Goal: Task Accomplishment & Management: Use online tool/utility

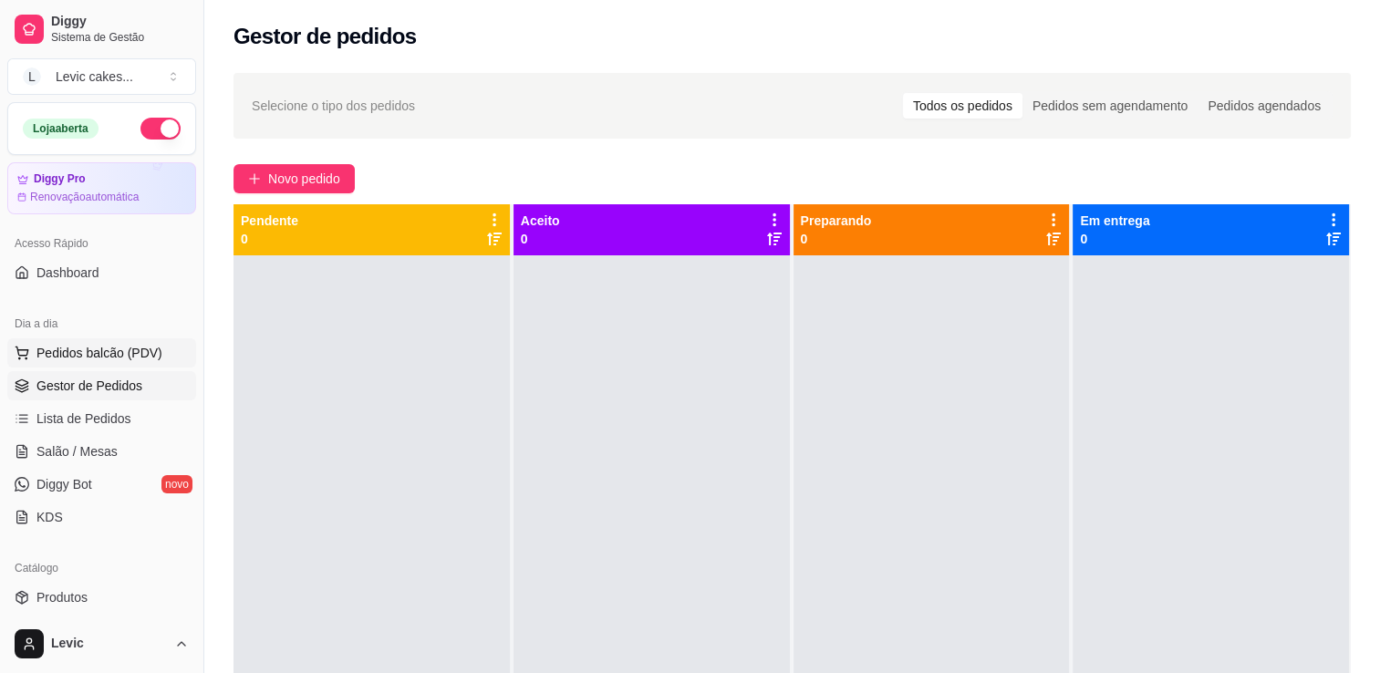
click at [124, 364] on button "Pedidos balcão (PDV)" at bounding box center [101, 352] width 189 height 29
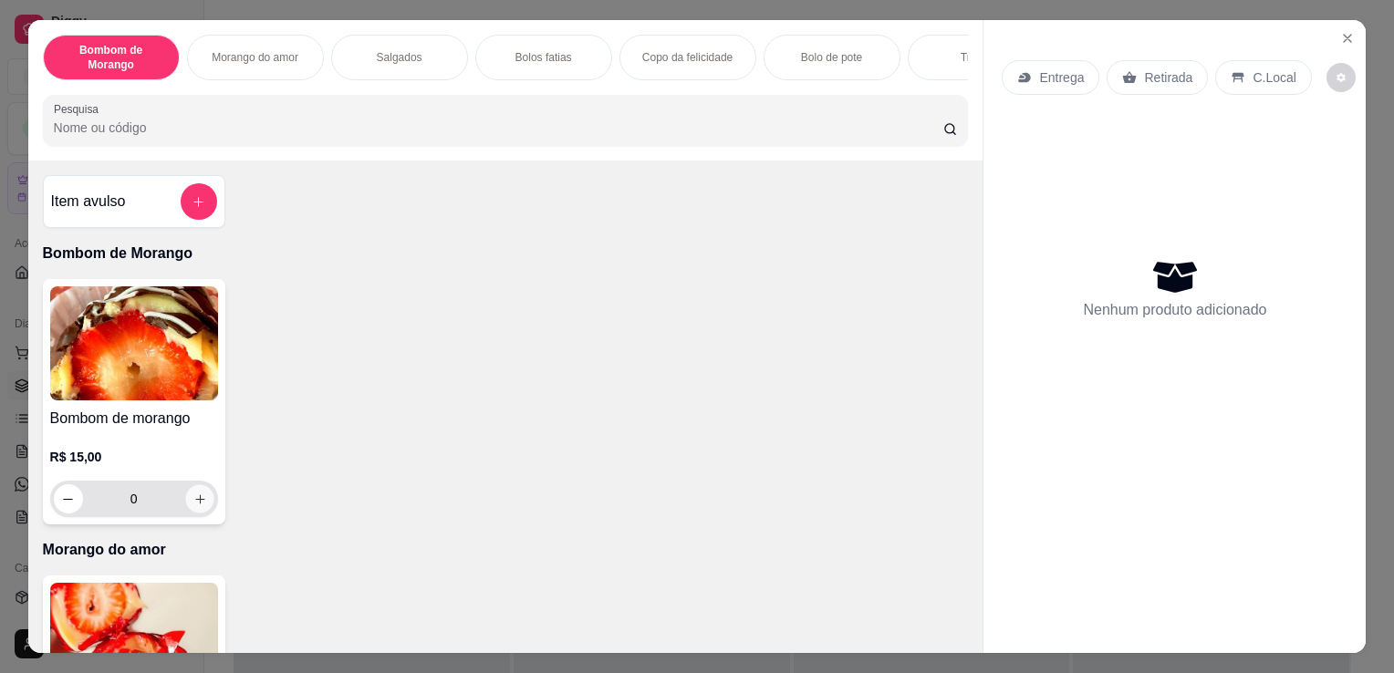
click at [192, 505] on icon "increase-product-quantity" at bounding box center [199, 500] width 14 height 14
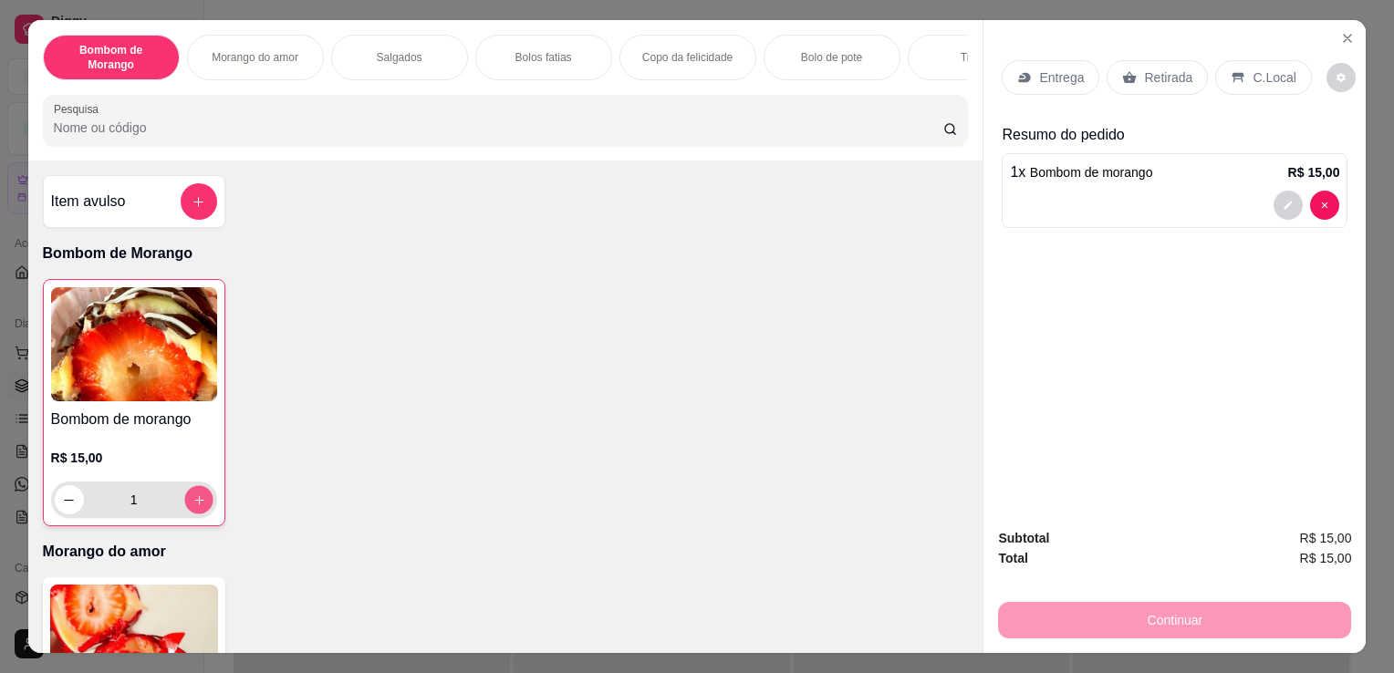
click at [192, 505] on icon "increase-product-quantity" at bounding box center [199, 500] width 14 height 14
type input "2"
click at [1248, 606] on div "Continuar" at bounding box center [1174, 617] width 353 height 41
click at [1063, 68] on p "Entrega" at bounding box center [1061, 77] width 45 height 18
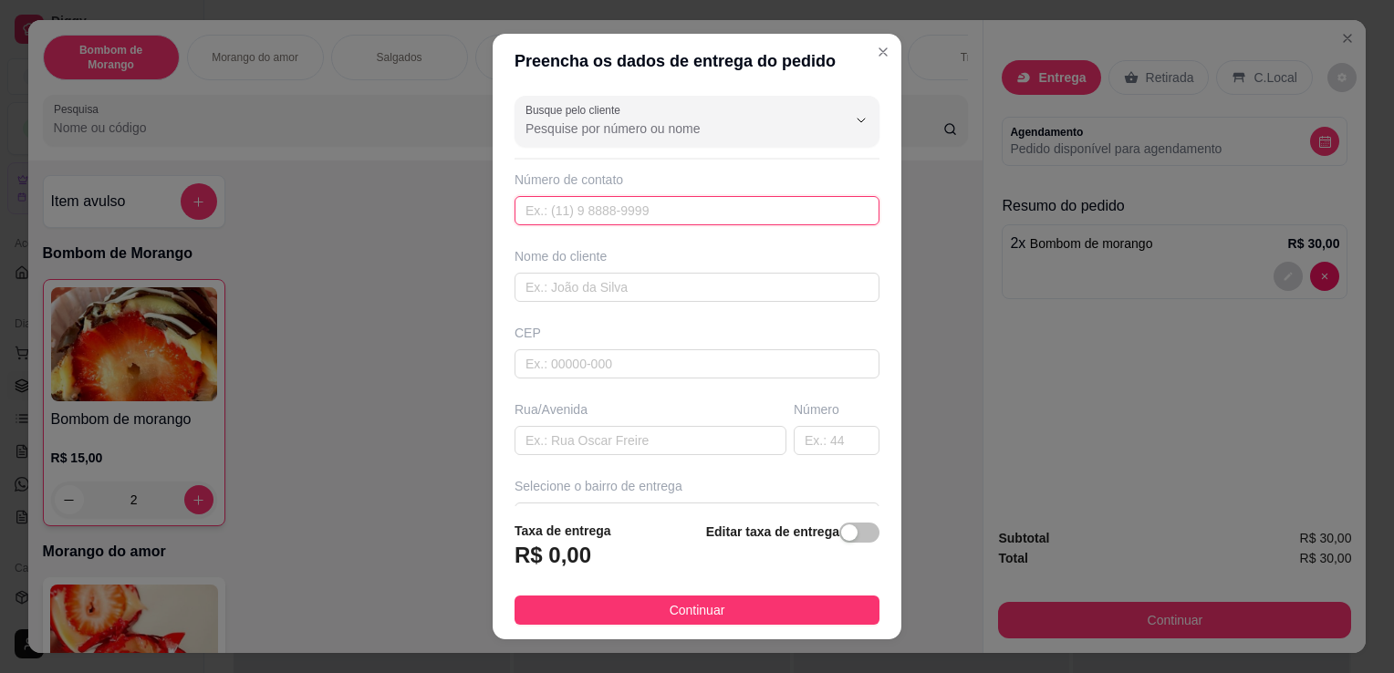
click at [577, 206] on input "text" at bounding box center [696, 210] width 365 height 29
type input "[PHONE_NUMBER]"
click at [580, 293] on input "text" at bounding box center [696, 287] width 365 height 29
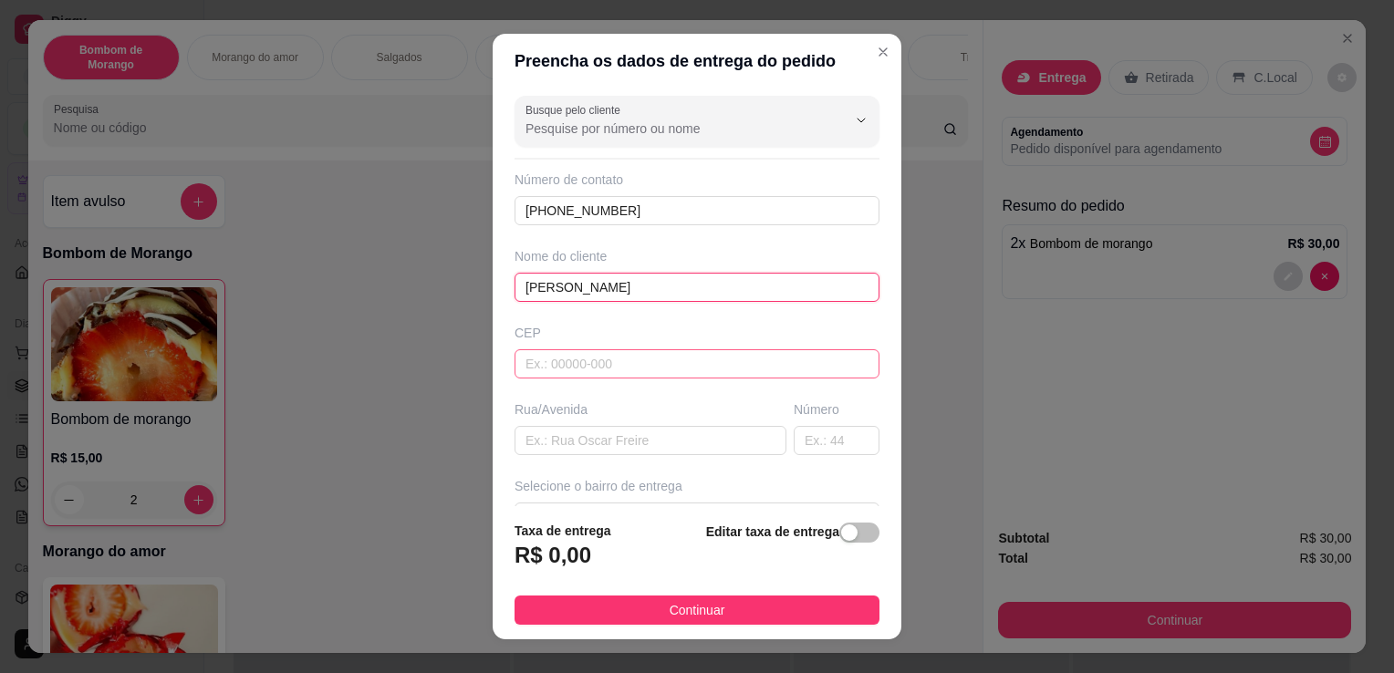
type input "[PERSON_NAME]"
click at [576, 357] on input "text" at bounding box center [696, 363] width 365 height 29
type input "32183180"
type input "[GEOGRAPHIC_DATA]"
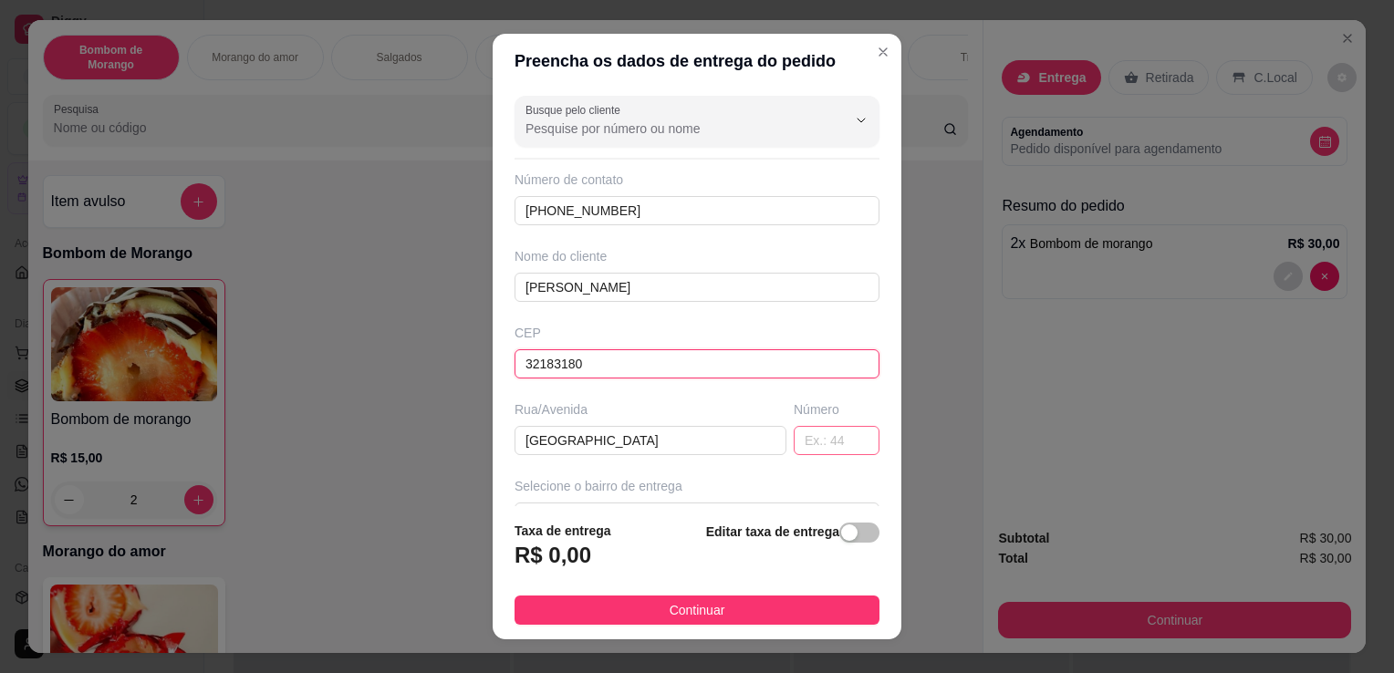
type input "32183180"
click at [794, 438] on input "text" at bounding box center [837, 440] width 86 height 29
type input "417"
click at [763, 477] on div "Selecione o bairro de entrega" at bounding box center [696, 486] width 365 height 18
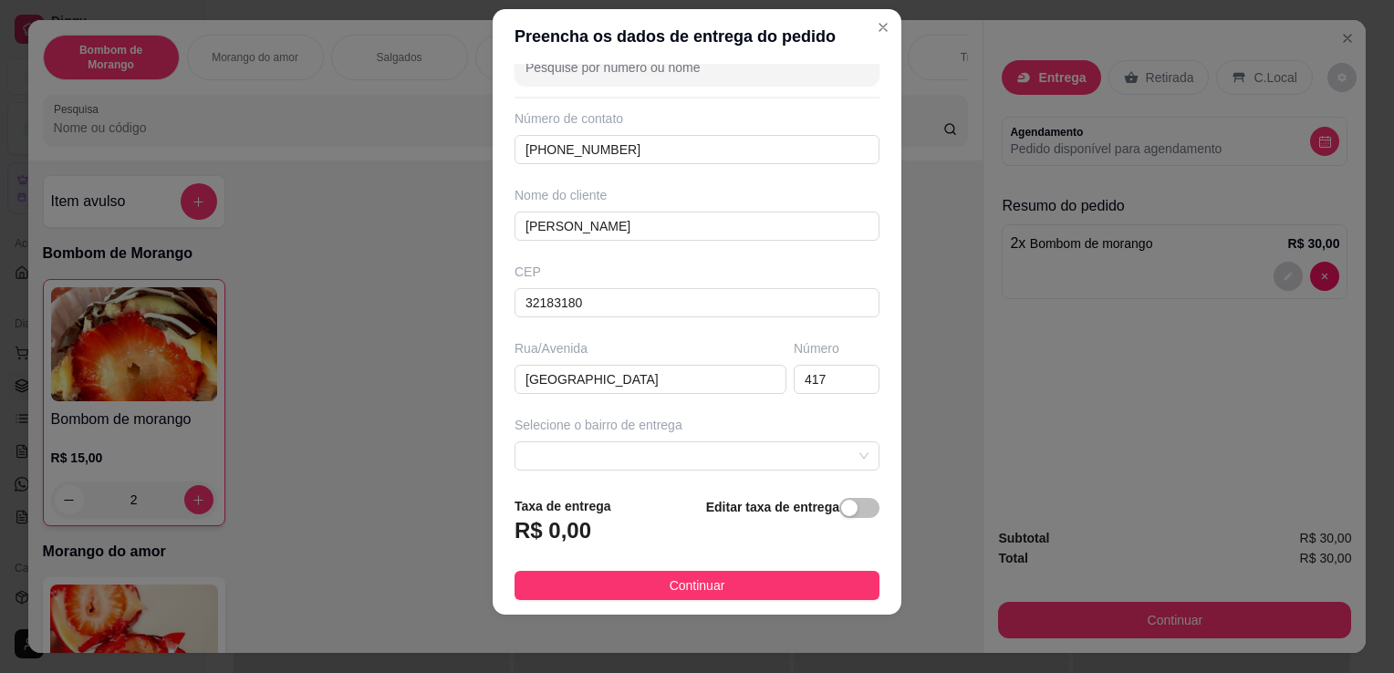
scroll to position [73, 0]
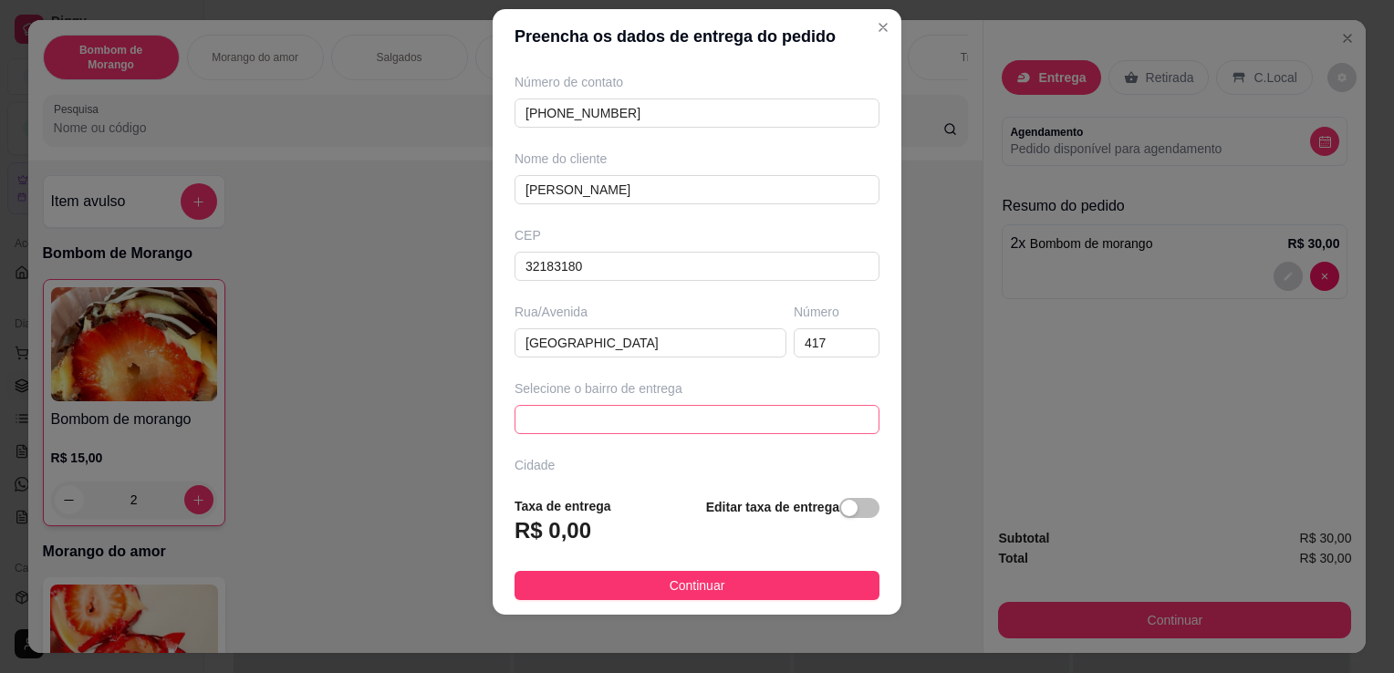
click at [833, 417] on span at bounding box center [696, 419] width 343 height 27
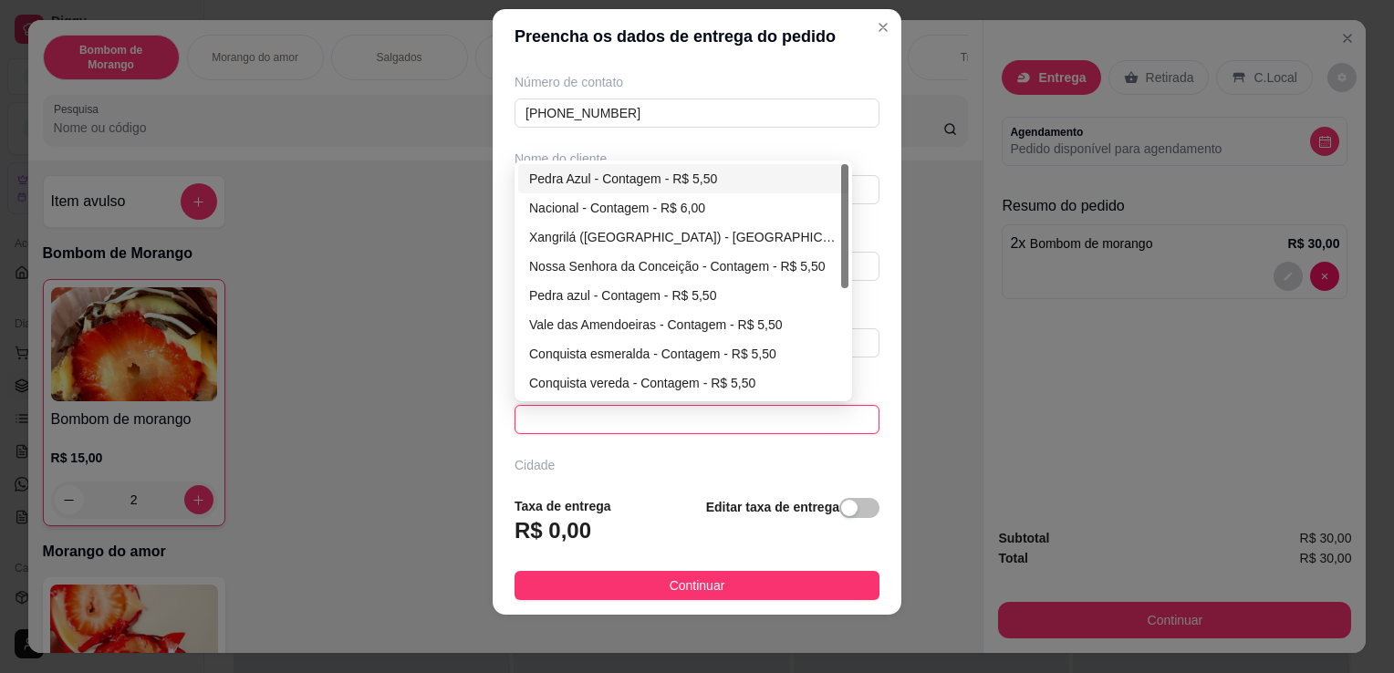
click at [670, 176] on div "Pedra Azul - Contagem - R$ 5,50" at bounding box center [683, 179] width 308 height 20
type input "Contagem"
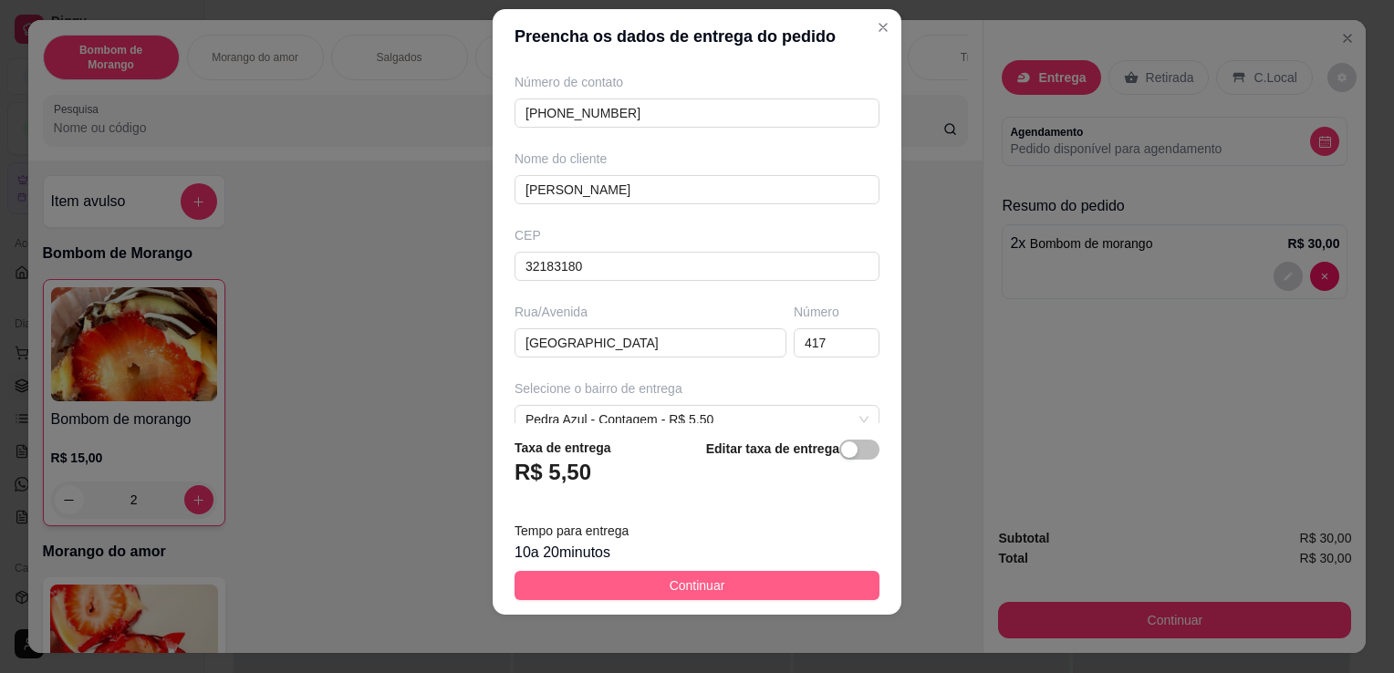
click at [813, 582] on button "Continuar" at bounding box center [696, 585] width 365 height 29
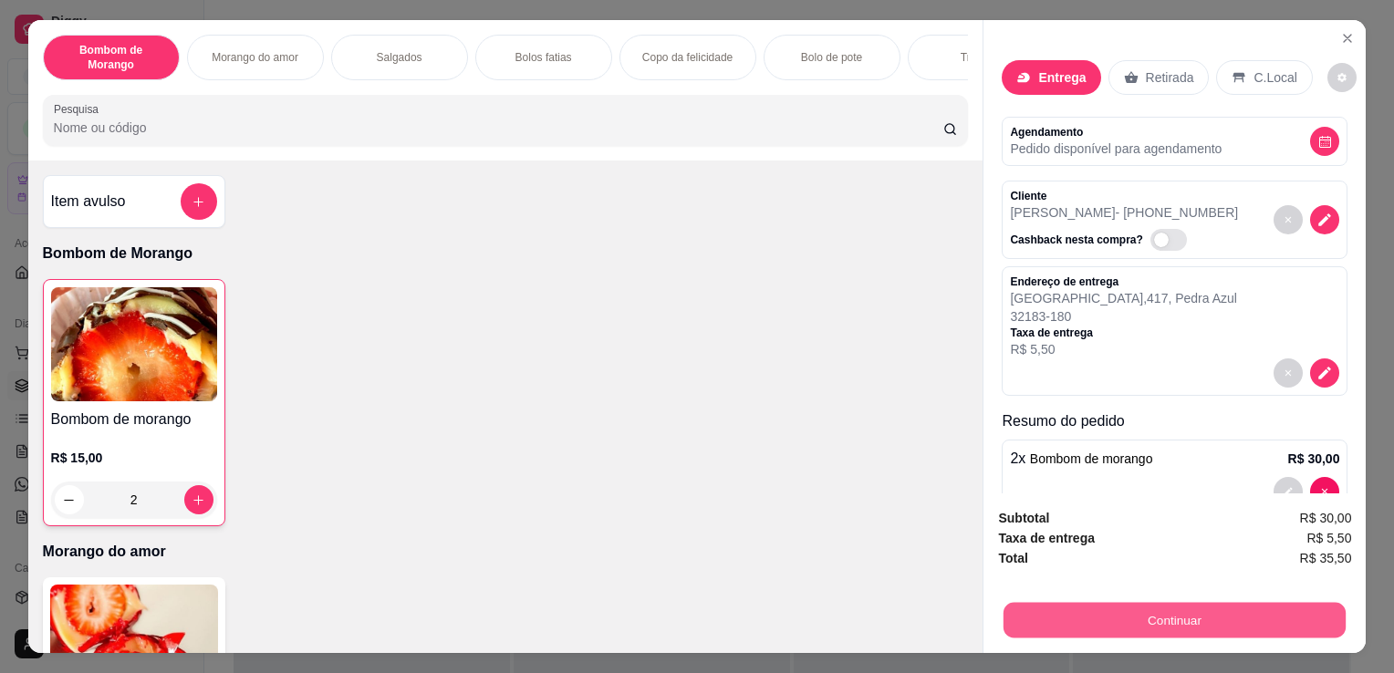
click at [1155, 620] on button "Continuar" at bounding box center [1174, 620] width 342 height 36
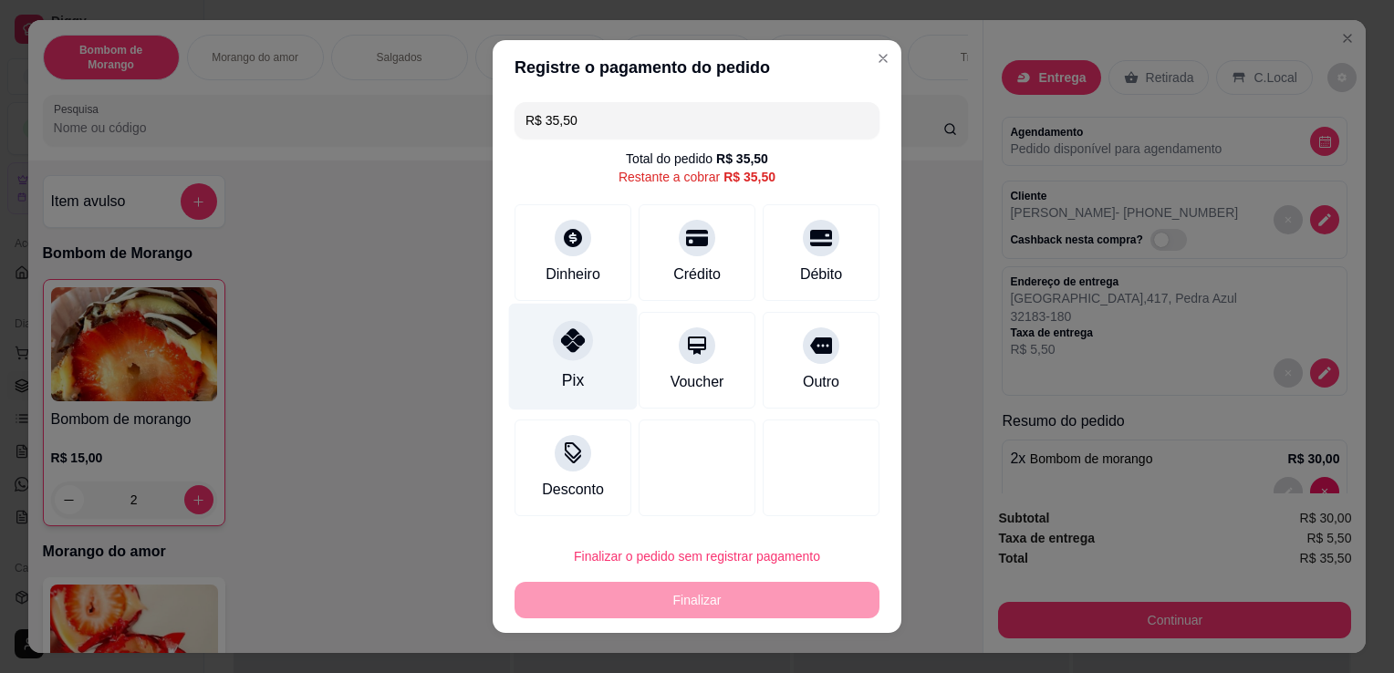
click at [565, 368] on div "Pix" at bounding box center [573, 357] width 129 height 107
type input "R$ 0,00"
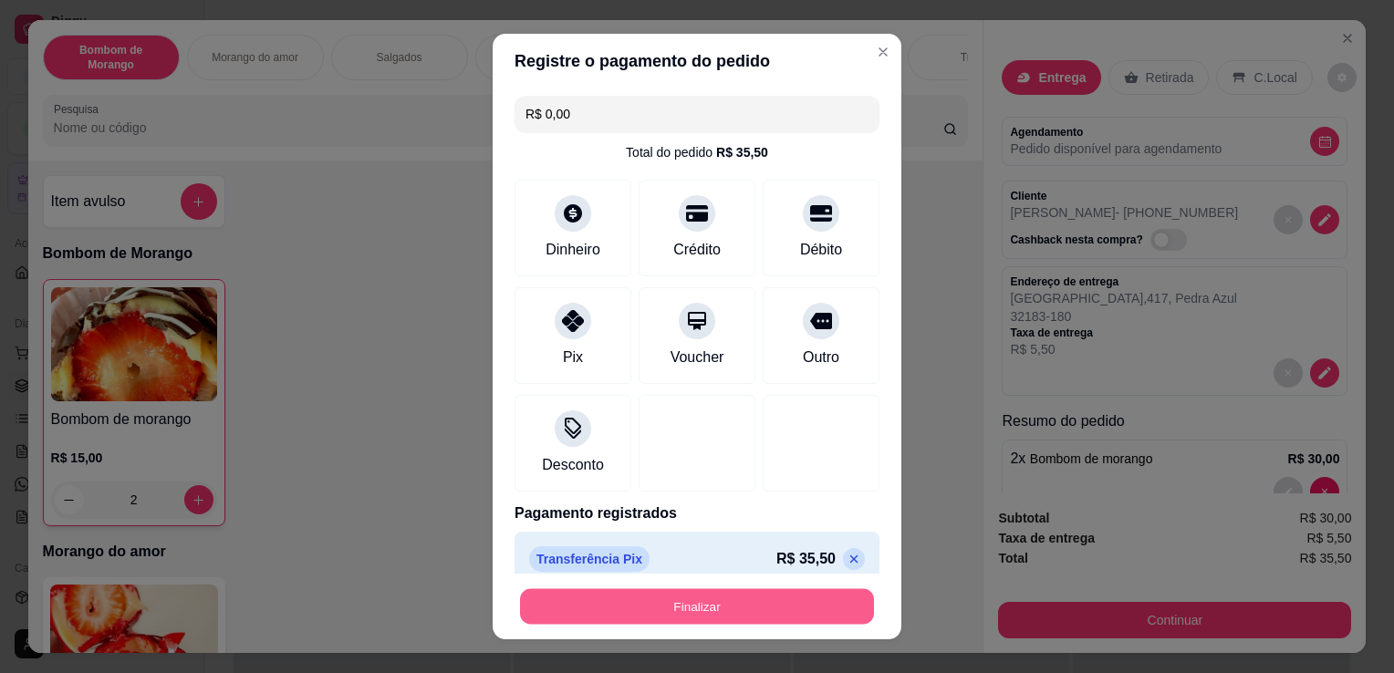
click at [660, 609] on button "Finalizar" at bounding box center [697, 607] width 354 height 36
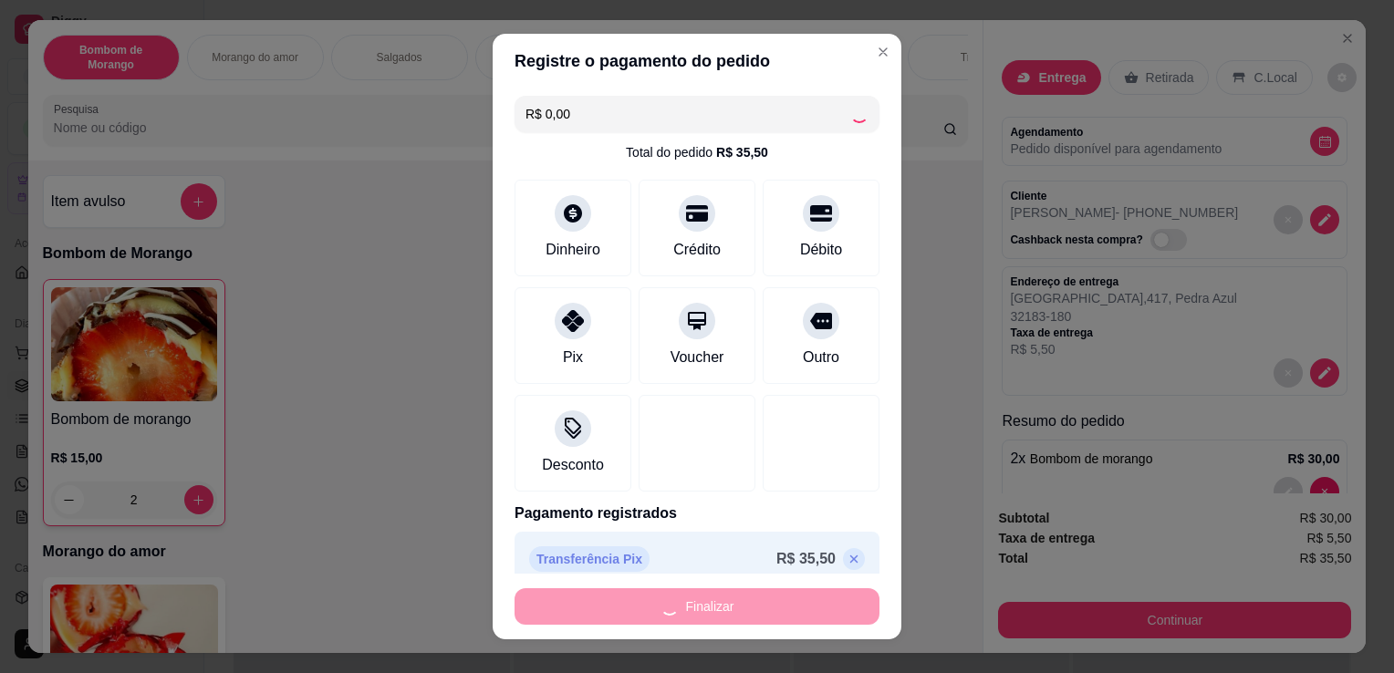
type input "0"
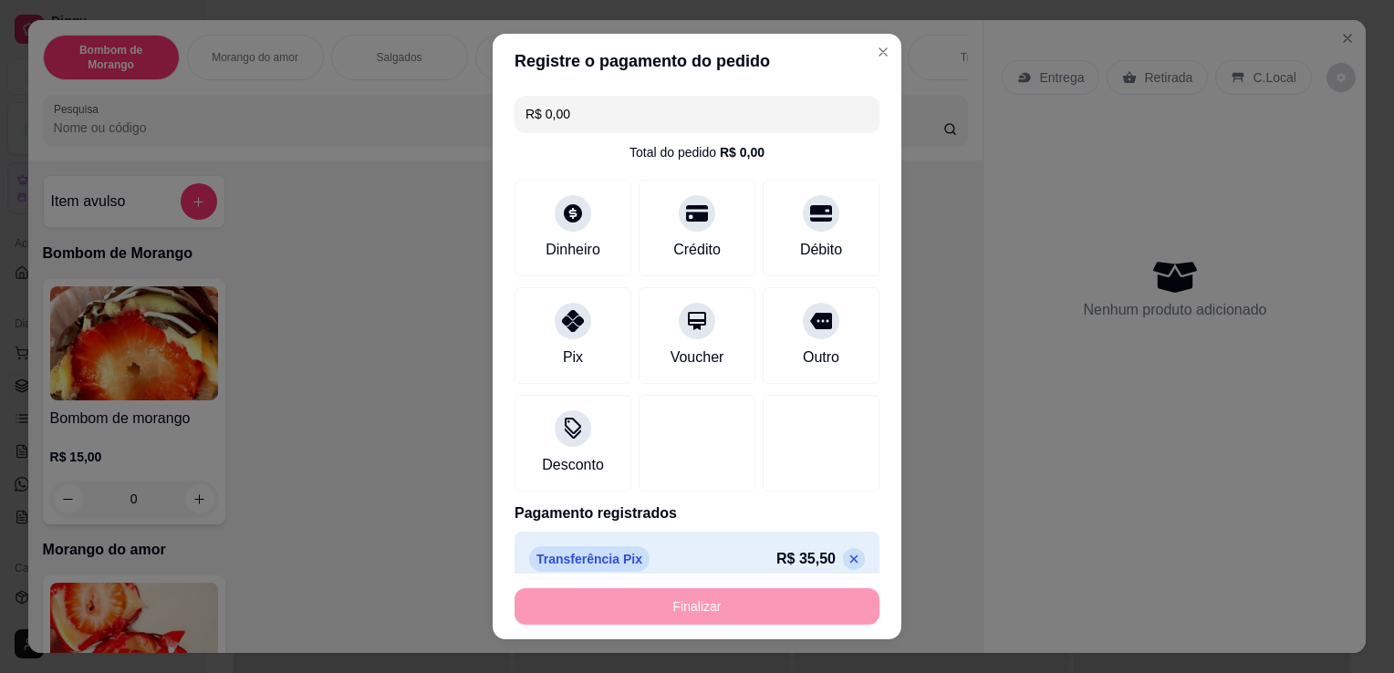
type input "-R$ 35,50"
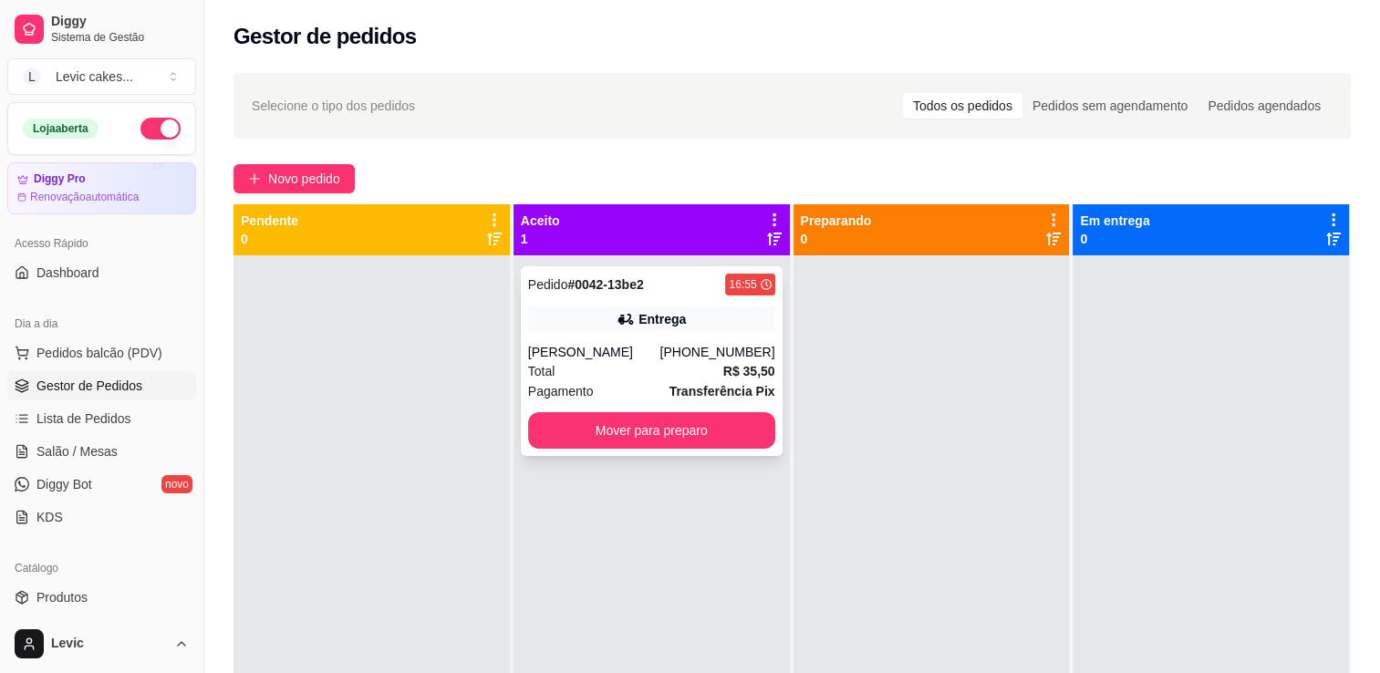
click at [701, 315] on div "Entrega" at bounding box center [651, 319] width 247 height 26
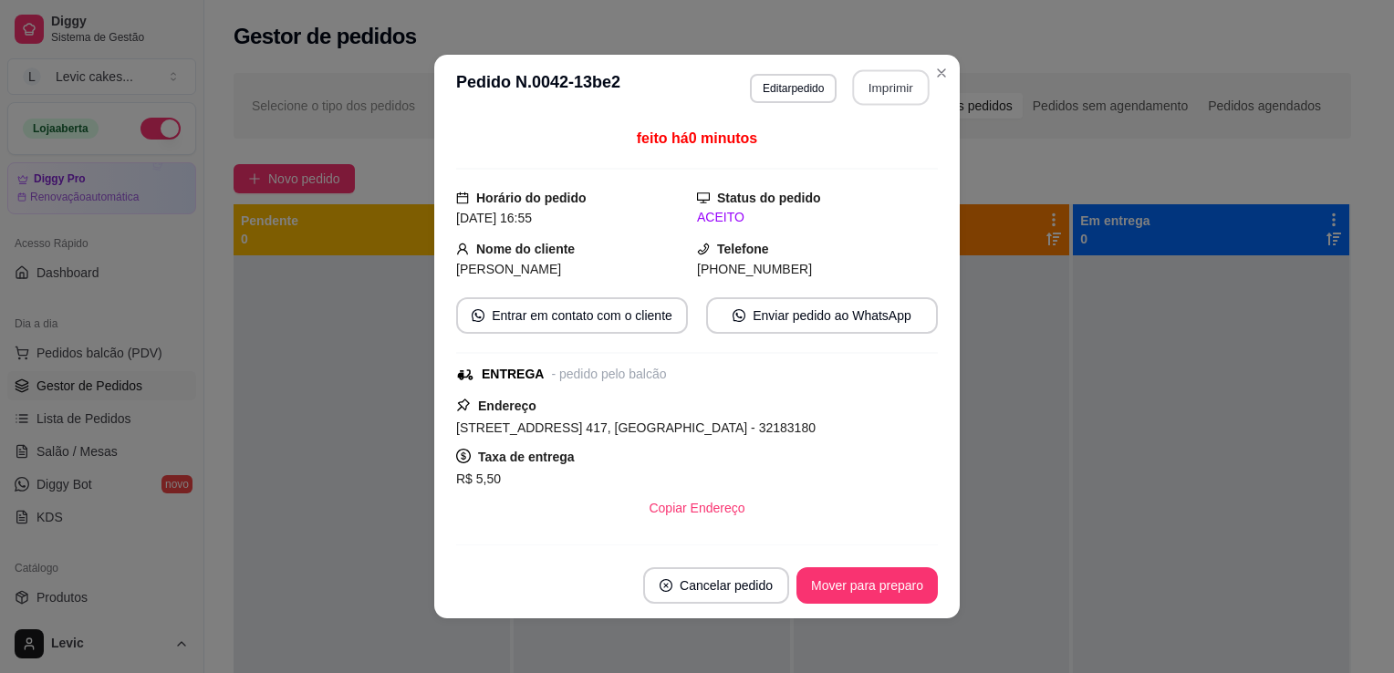
click at [893, 91] on button "Imprimir" at bounding box center [891, 88] width 77 height 36
click at [873, 589] on button "Mover para preparo" at bounding box center [866, 586] width 137 height 36
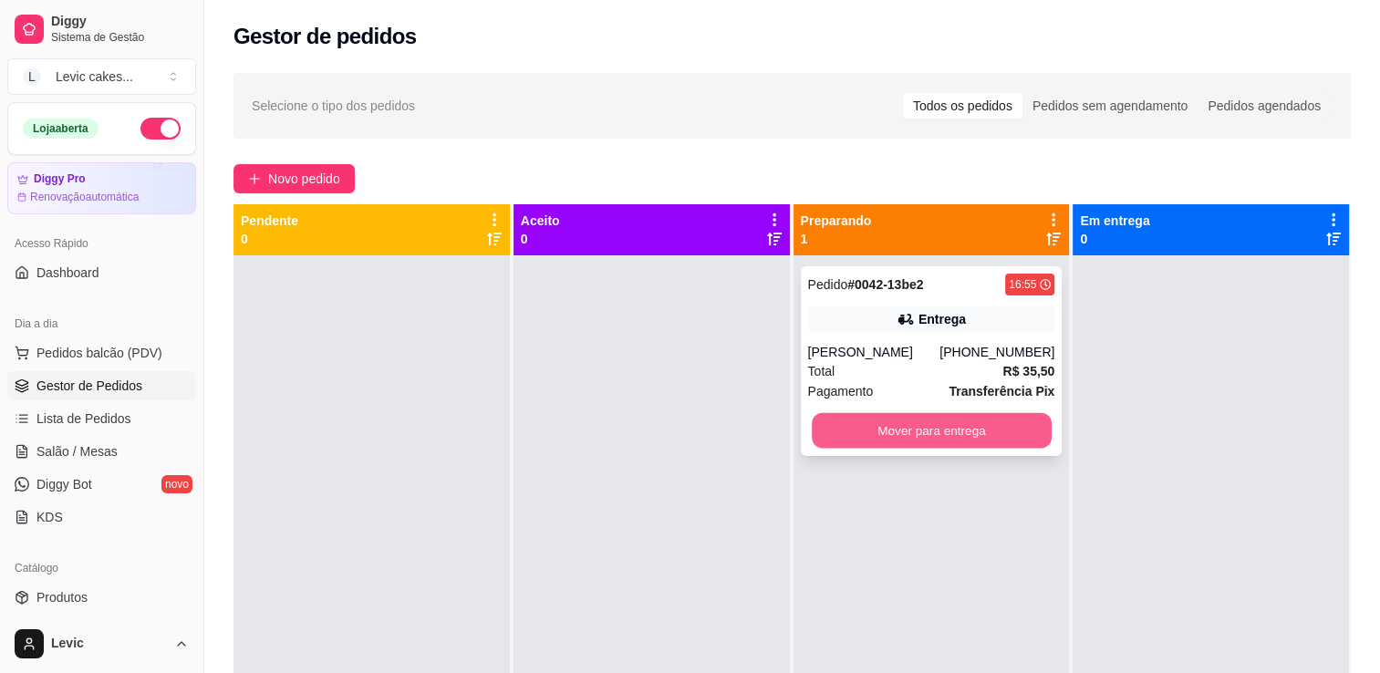
click at [991, 440] on button "Mover para entrega" at bounding box center [932, 431] width 240 height 36
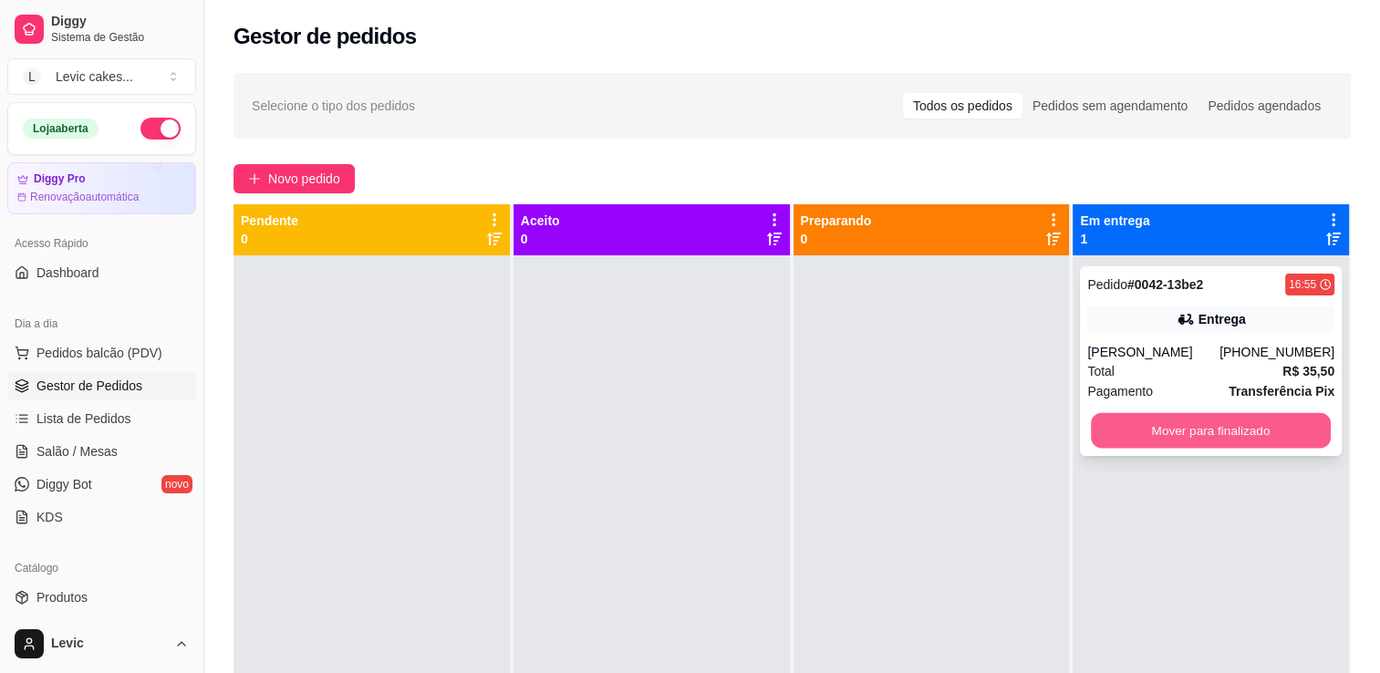
click at [1195, 429] on button "Mover para finalizado" at bounding box center [1211, 431] width 240 height 36
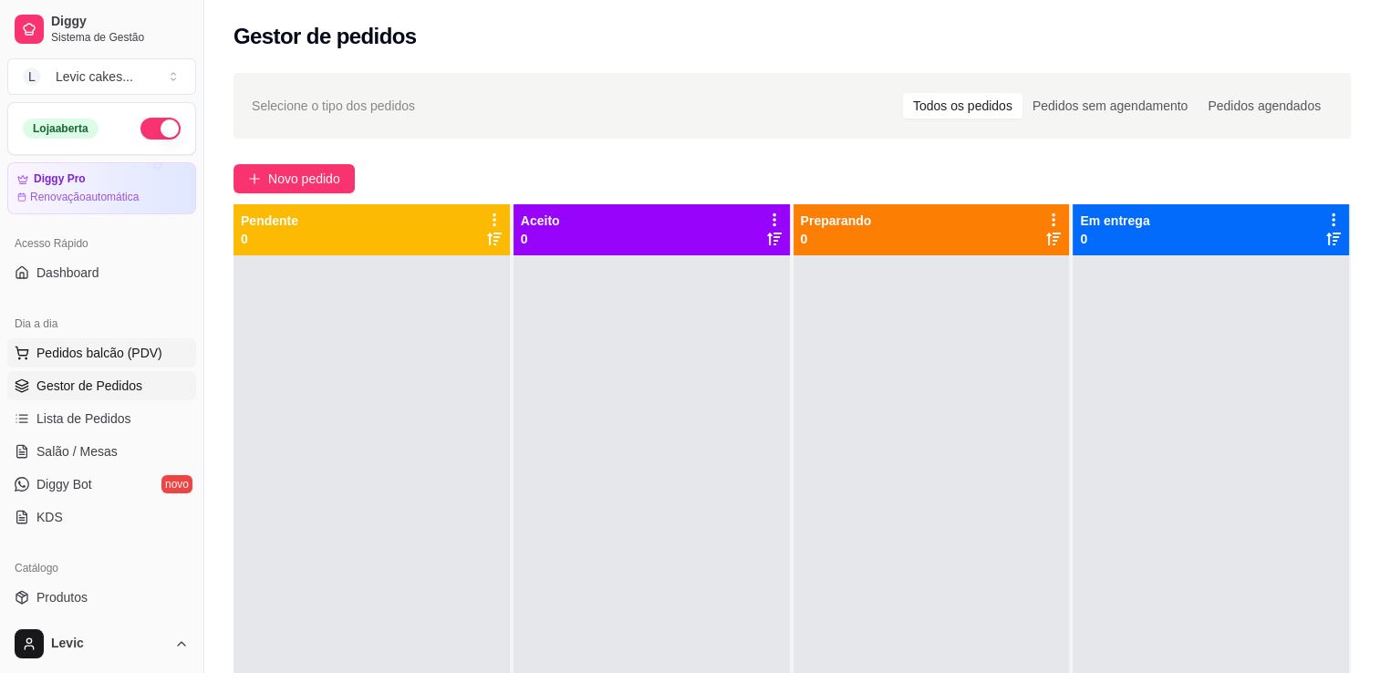
click at [83, 357] on span "Pedidos balcão (PDV)" at bounding box center [99, 353] width 126 height 18
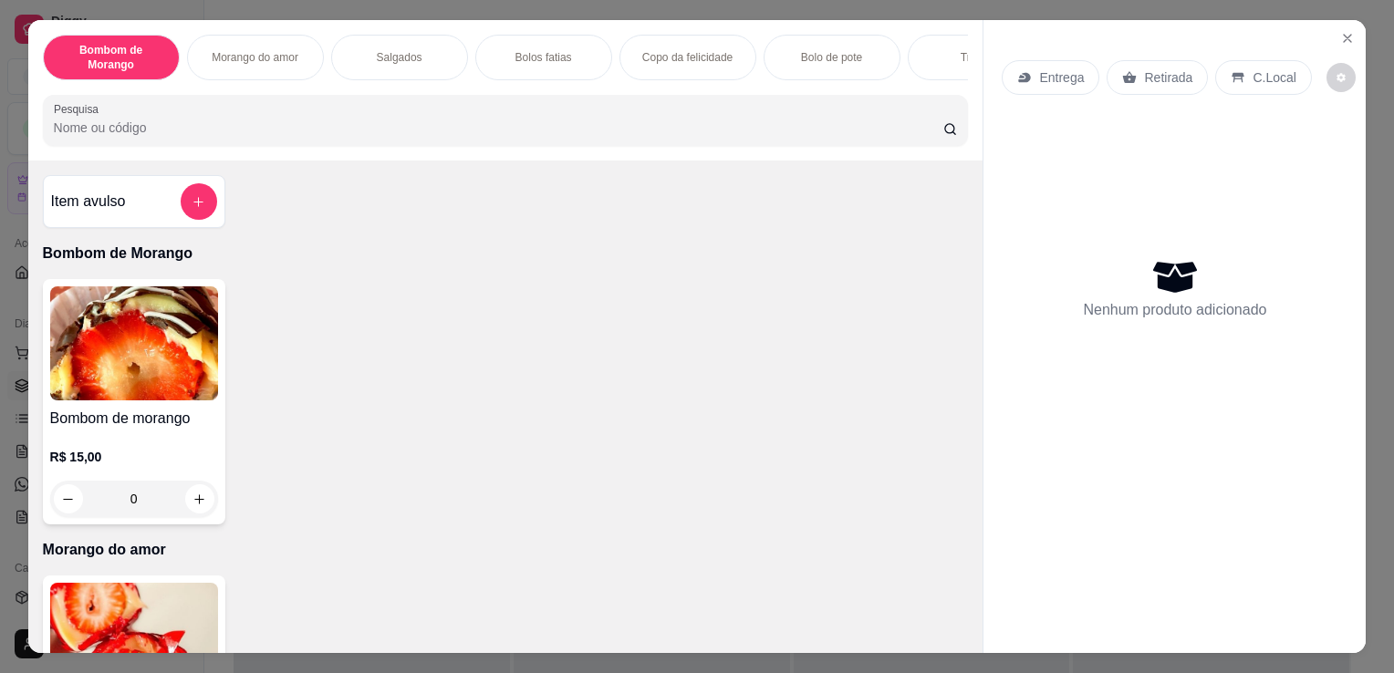
click at [533, 471] on div "Bombom de morango R$ 15,00 0" at bounding box center [506, 401] width 926 height 245
click at [606, 444] on div "Bombom de morango R$ 15,00 0" at bounding box center [506, 401] width 926 height 245
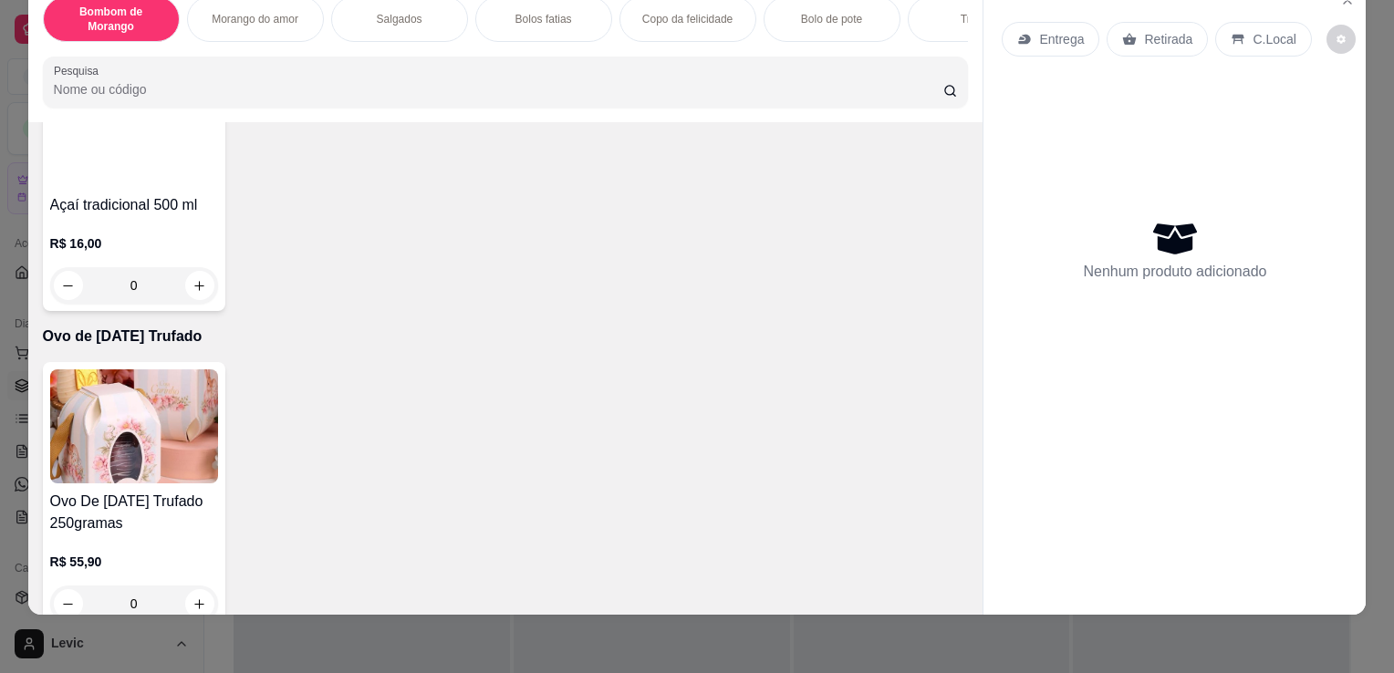
scroll to position [7020, 0]
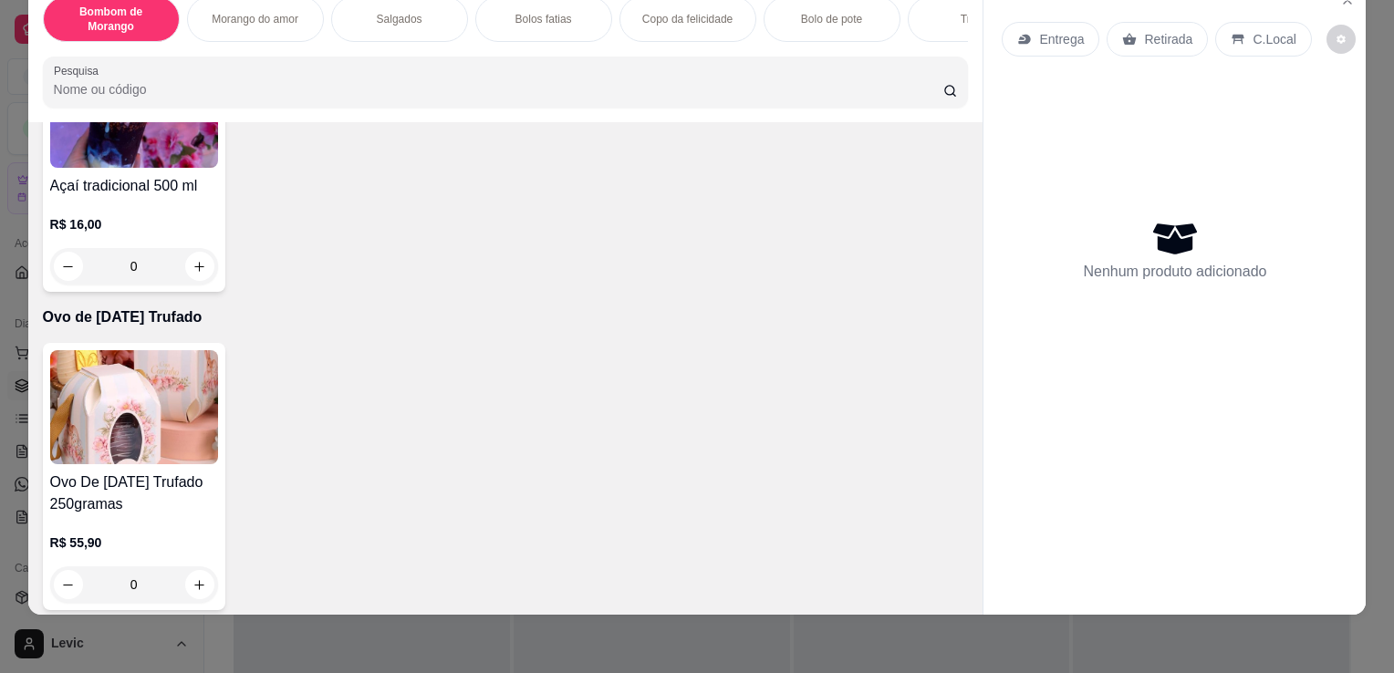
click at [1127, 302] on div "Nenhum produto adicionado" at bounding box center [1175, 250] width 346 height 358
click at [1006, 230] on div "Nenhum produto adicionado" at bounding box center [1175, 250] width 346 height 358
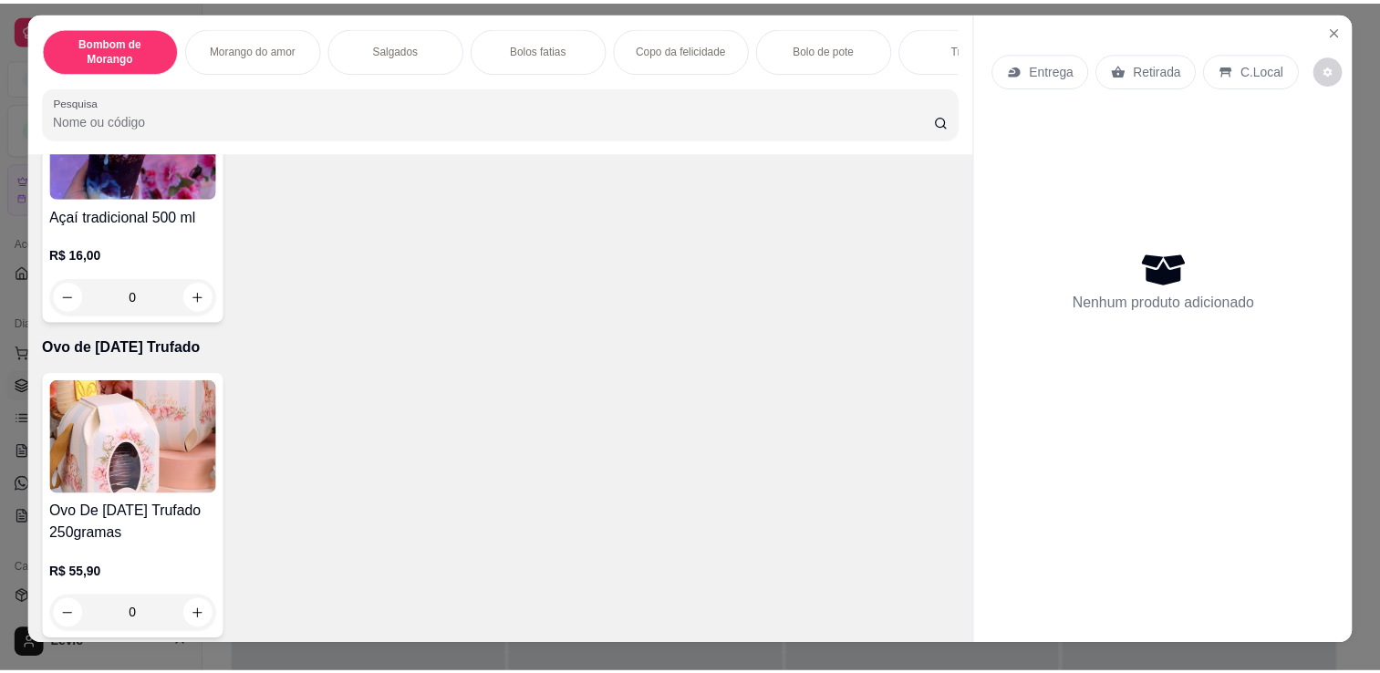
scroll to position [0, 0]
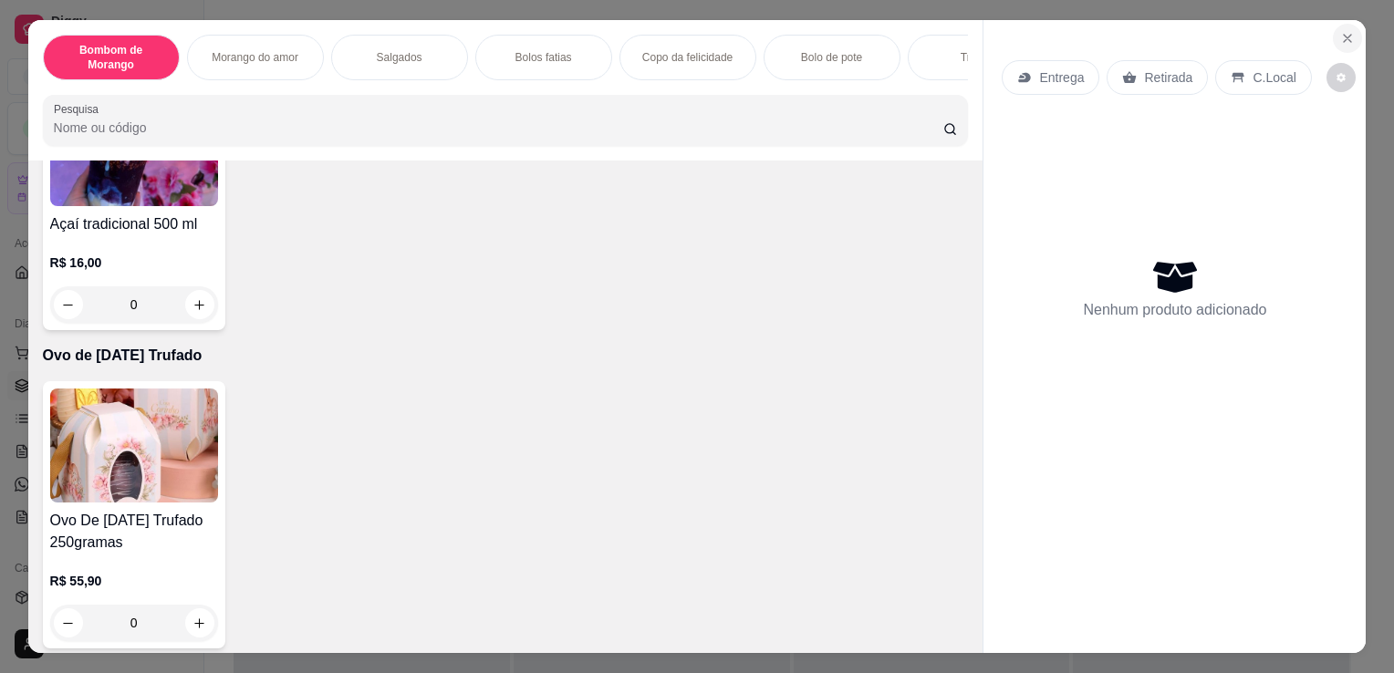
click at [1345, 40] on button "Close" at bounding box center [1347, 38] width 29 height 29
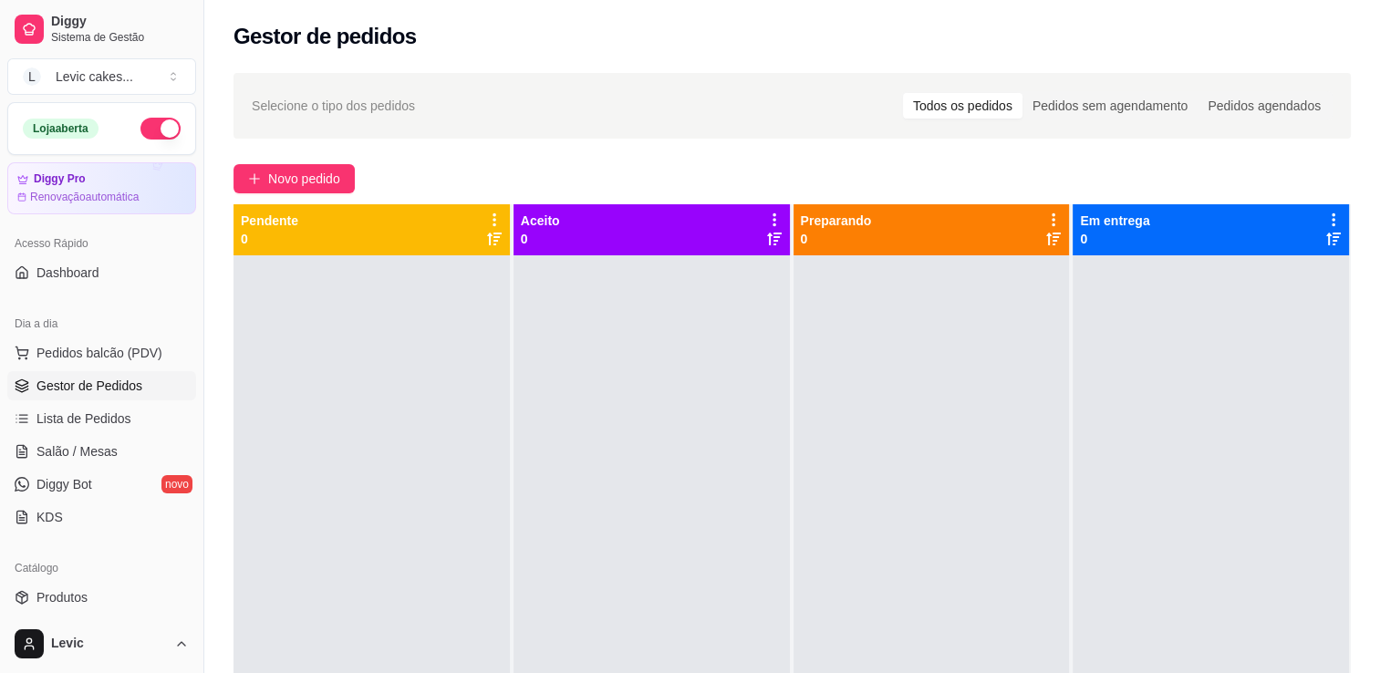
click at [55, 97] on div "Diggy Sistema de Gestão L Levic cakes ..." at bounding box center [101, 51] width 203 height 102
